Goal: Communication & Community: Connect with others

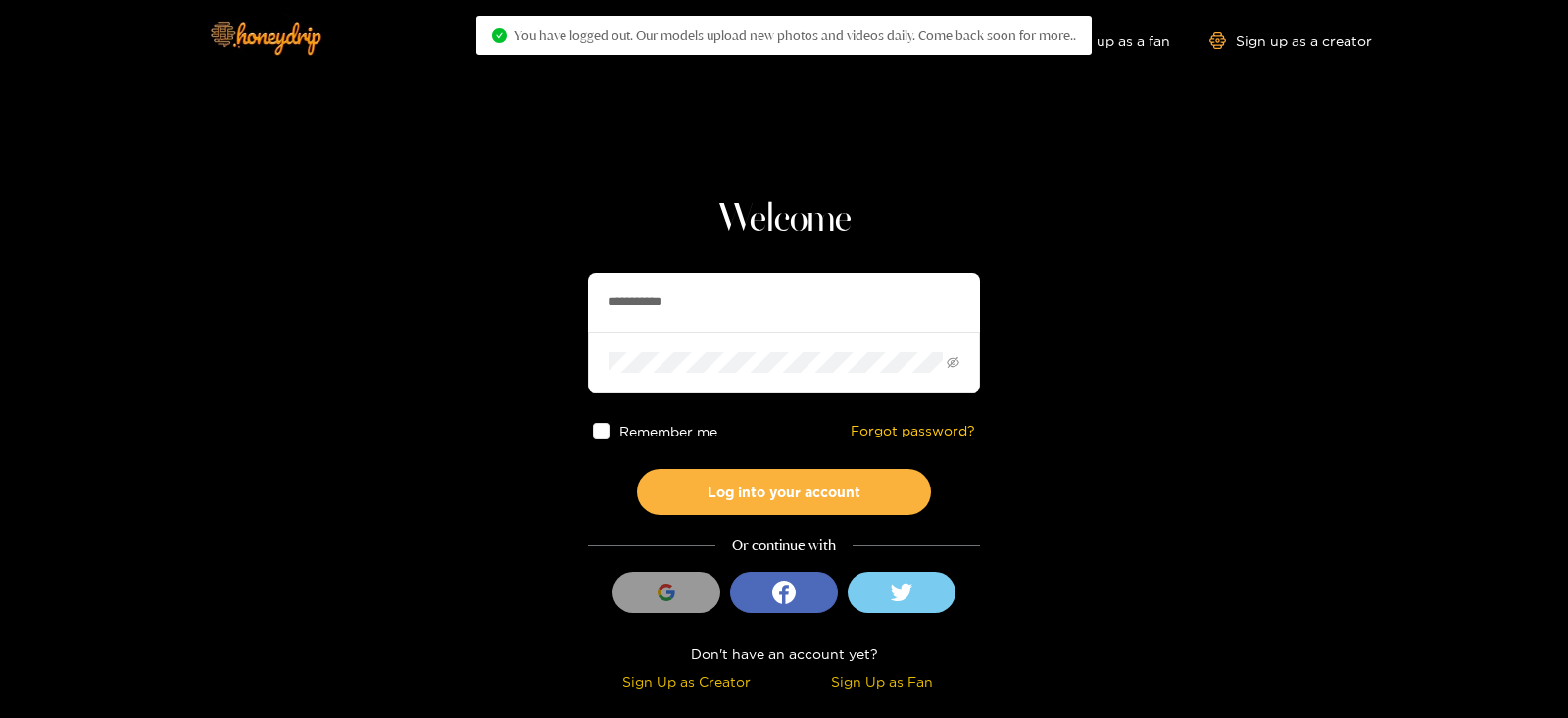
drag, startPoint x: 0, startPoint y: 0, endPoint x: 823, endPoint y: 310, distance: 879.4
click at [823, 310] on input "**********" at bounding box center [784, 301] width 392 height 59
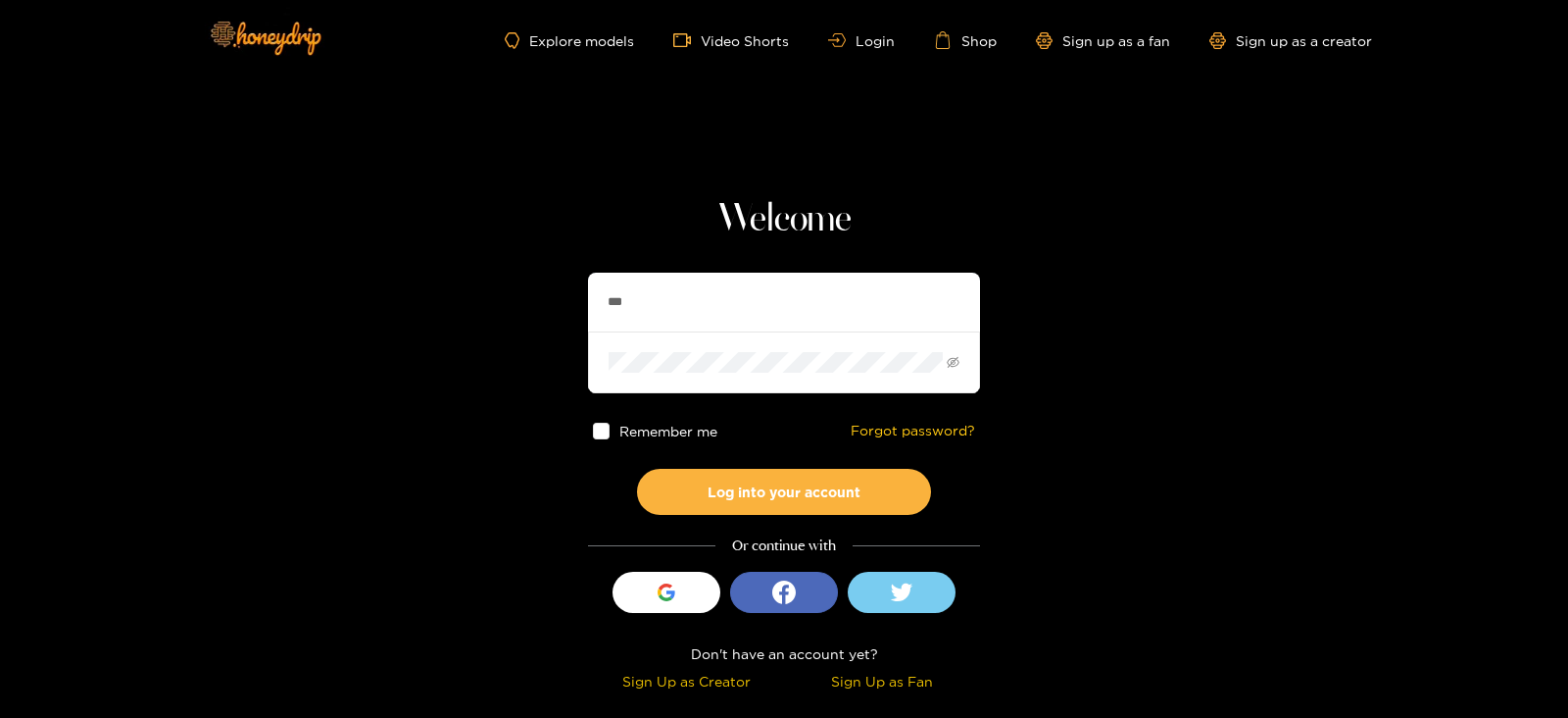
type input "**********"
click at [637, 469] on button "Log into your account" at bounding box center [784, 492] width 294 height 46
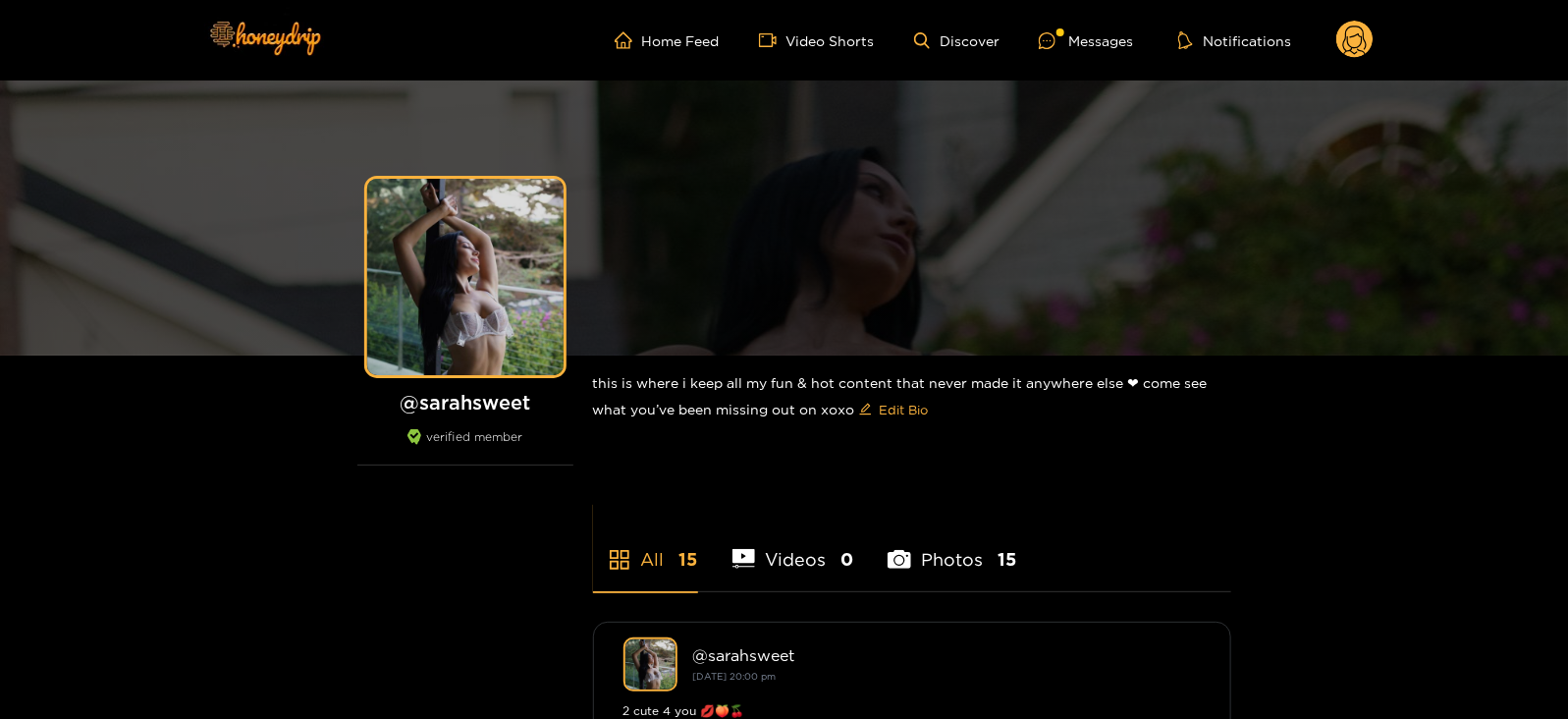
click at [1098, 22] on ul "Home Feed Video Shorts Discover Messages Notifications" at bounding box center [994, 41] width 759 height 40
click at [1082, 44] on div "Messages" at bounding box center [1085, 41] width 94 height 23
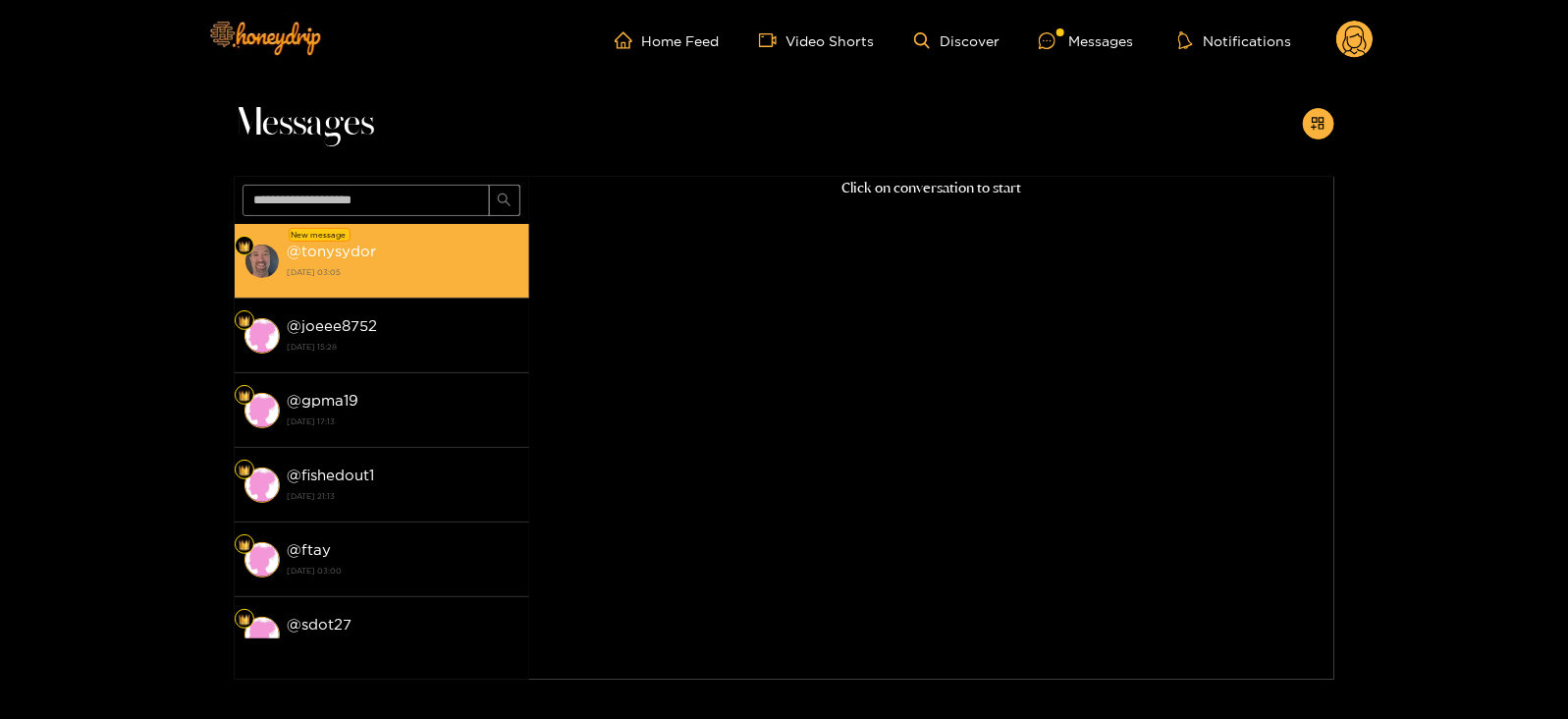
click at [445, 229] on li "New message @ tonysydor 18 August 2025 03:05" at bounding box center [381, 260] width 295 height 74
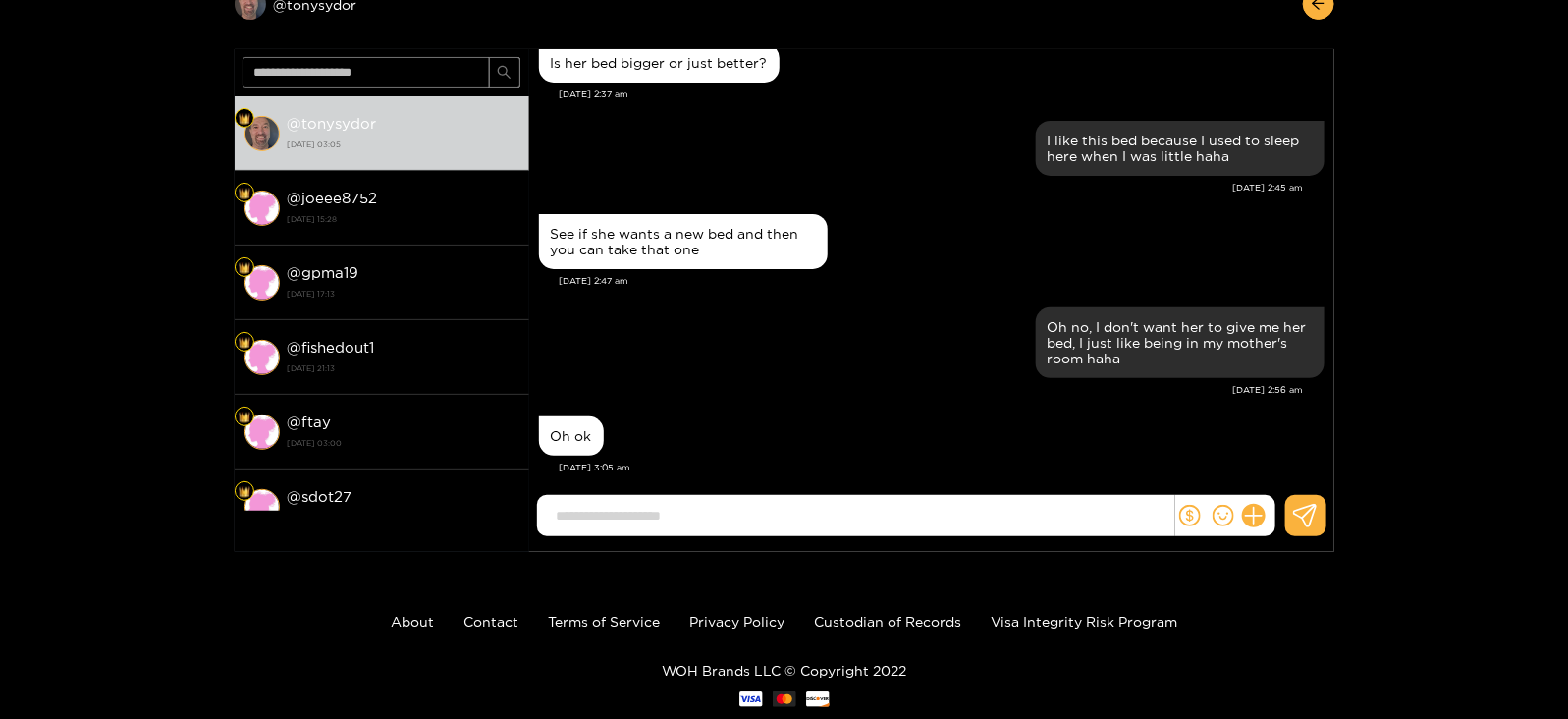
scroll to position [112, 0]
click at [735, 508] on input at bounding box center [861, 515] width 628 height 33
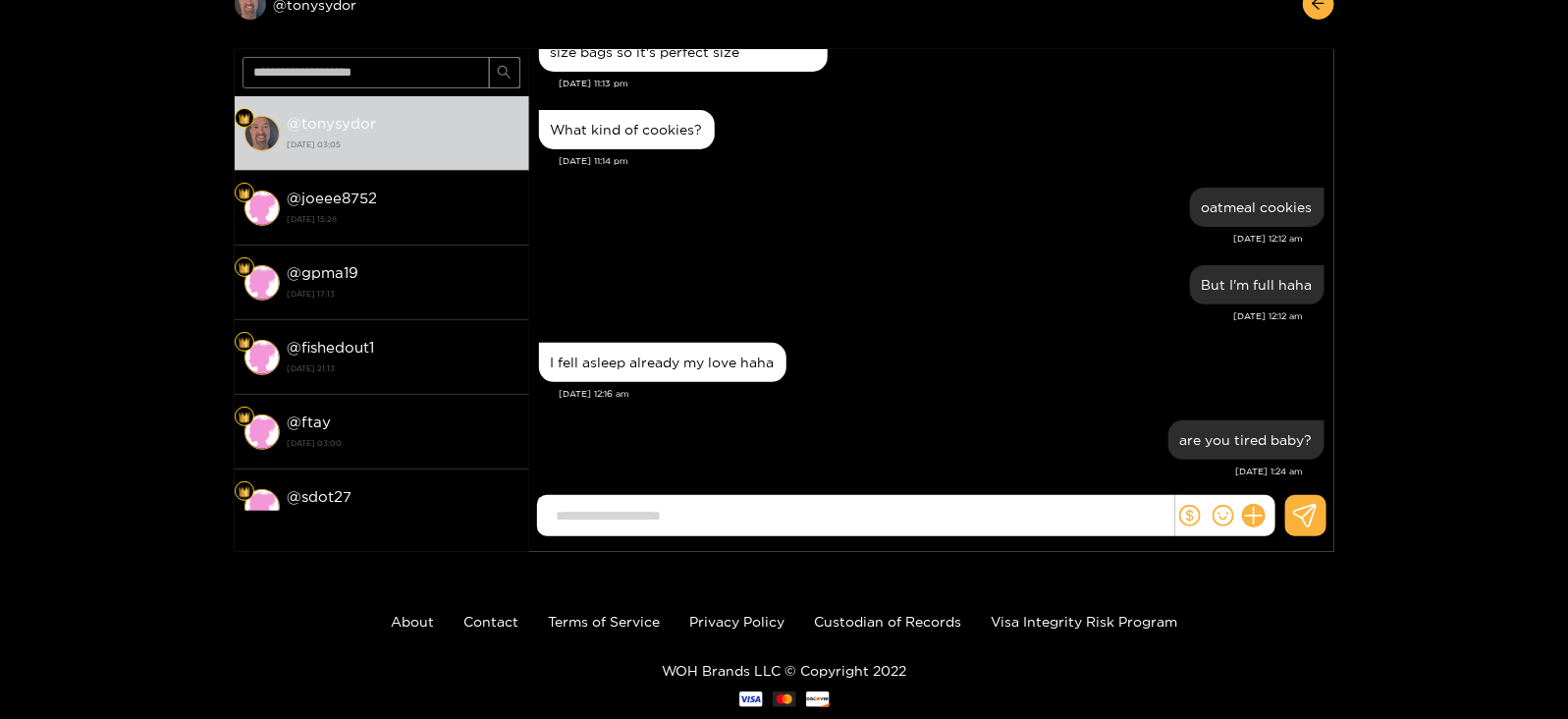
scroll to position [0, 0]
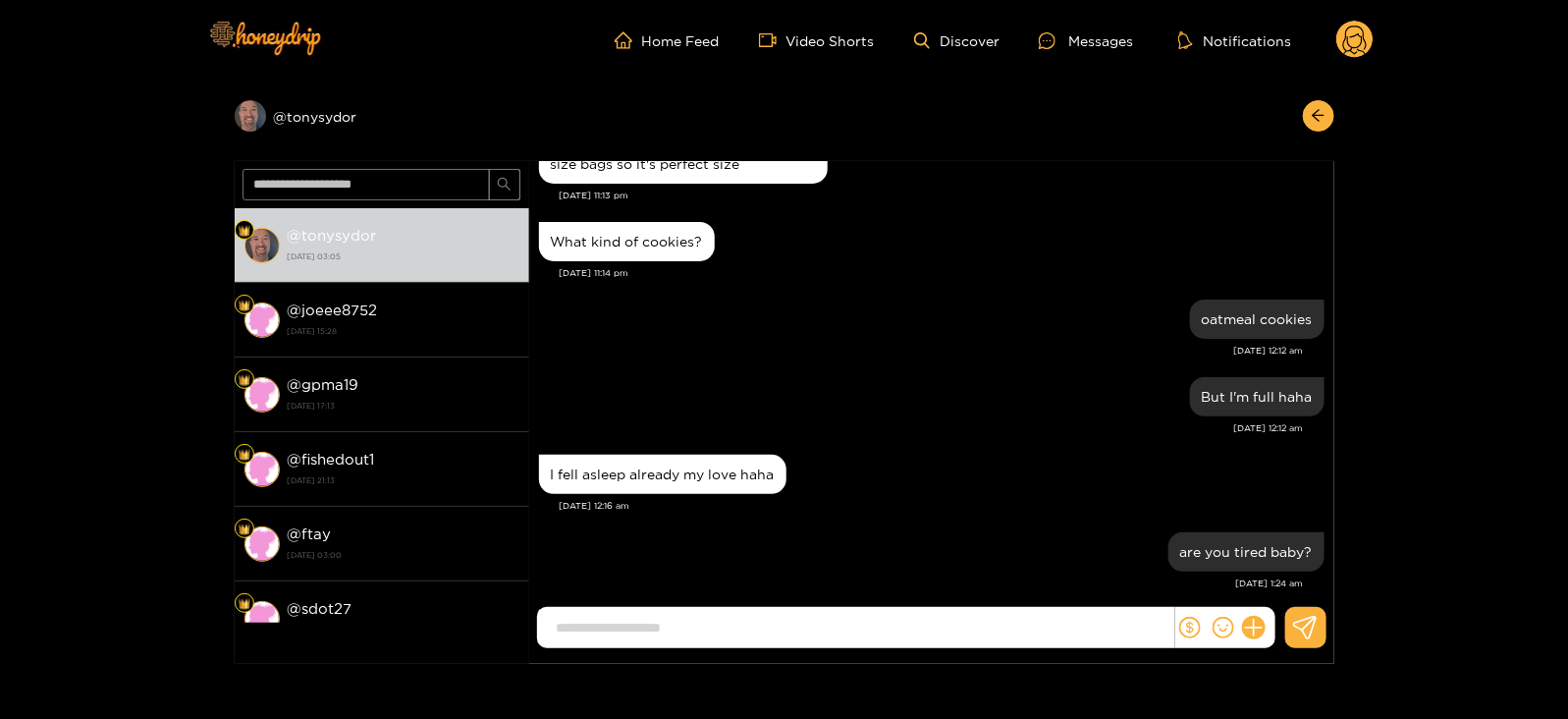
click at [1356, 40] on circle at bounding box center [1355, 40] width 38 height 38
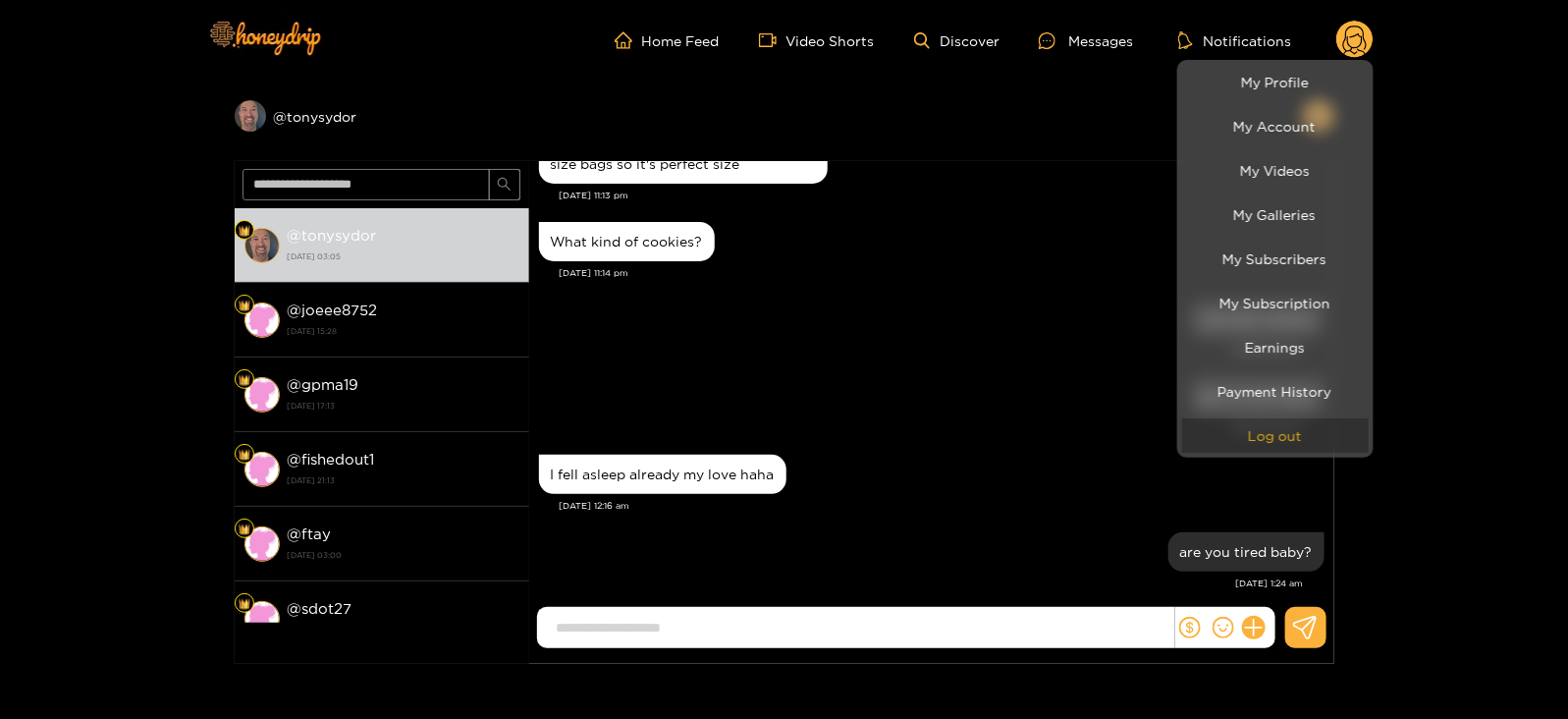
click at [1222, 440] on button "Log out" at bounding box center [1275, 435] width 187 height 35
